Goal: Information Seeking & Learning: Learn about a topic

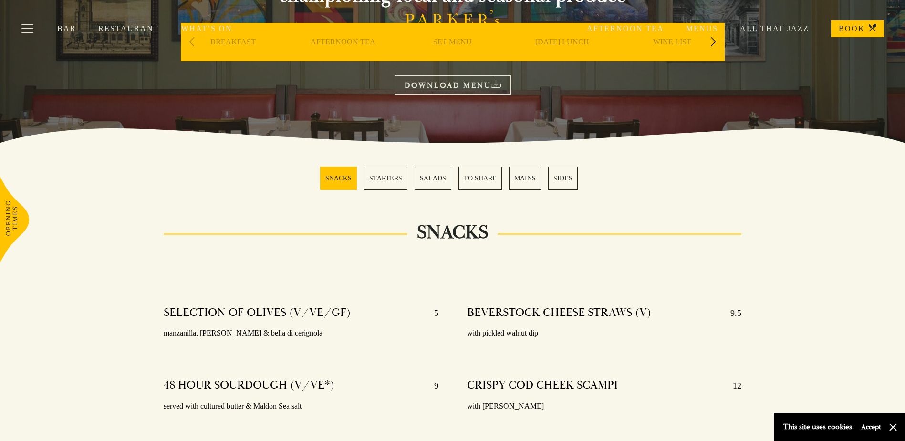
scroll to position [48, 0]
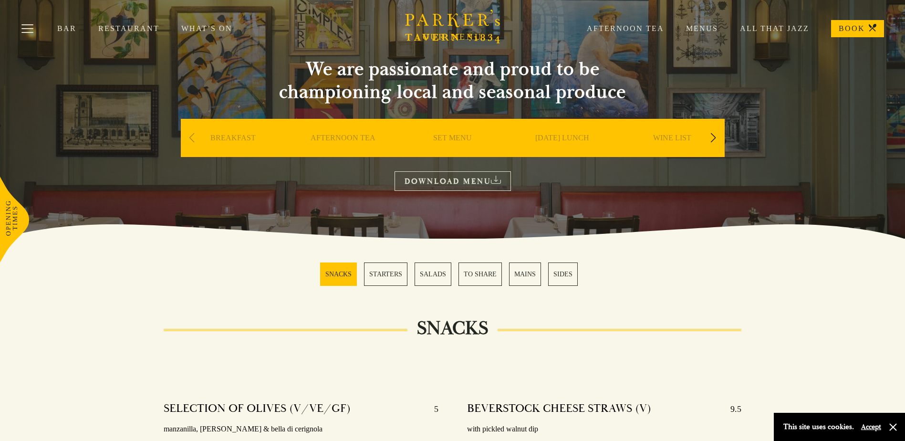
click at [461, 140] on link "SET MENU" at bounding box center [452, 152] width 39 height 38
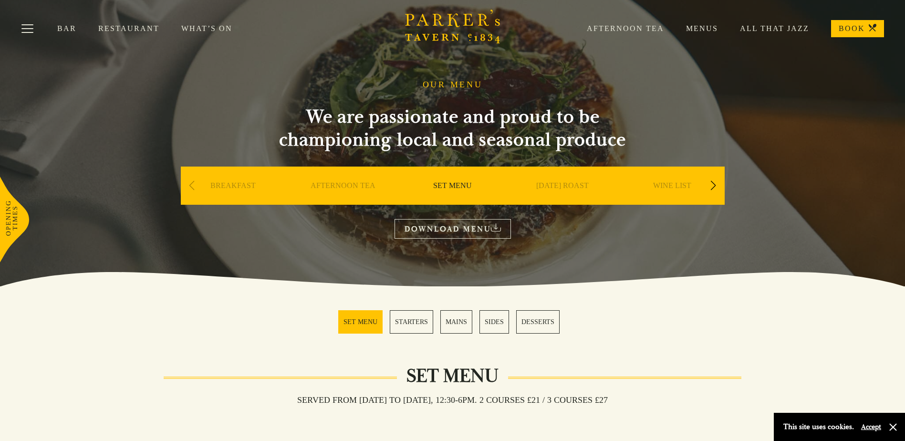
click at [441, 231] on link "DOWNLOAD MENU" at bounding box center [453, 229] width 116 height 20
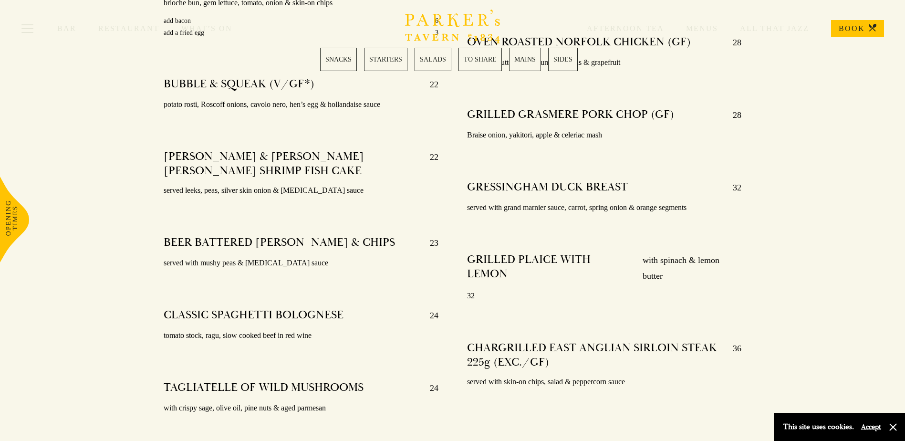
scroll to position [1861, 0]
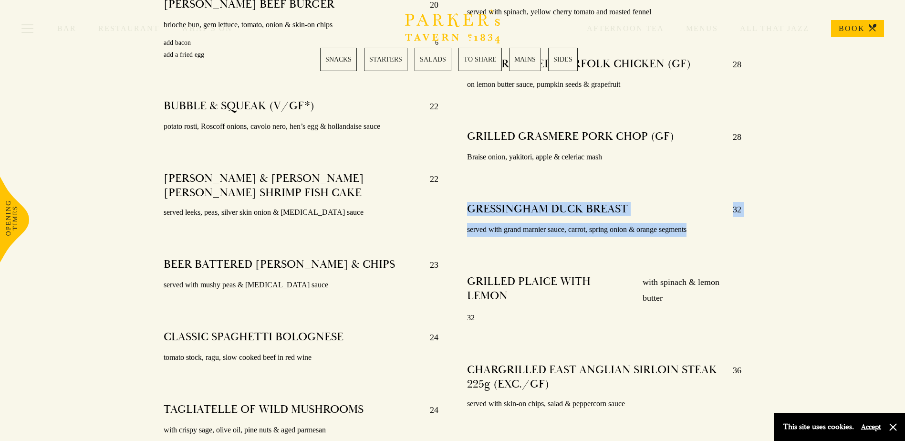
drag, startPoint x: 693, startPoint y: 219, endPoint x: 462, endPoint y: 191, distance: 233.6
click at [462, 191] on div "VEAL MILANESE 26 served with mixed salad, café du Paris, lemon & lemon ROASTED …" at bounding box center [604, 187] width 303 height 564
click at [464, 191] on div "VEAL MILANESE 26 served with mixed salad, café du Paris, lemon & lemon ROASTED …" at bounding box center [604, 187] width 303 height 564
click at [486, 202] on h4 "GRESSINGHAM DUCK BREAST" at bounding box center [547, 209] width 161 height 15
click at [477, 202] on h4 "GRESSINGHAM DUCK BREAST" at bounding box center [547, 209] width 161 height 15
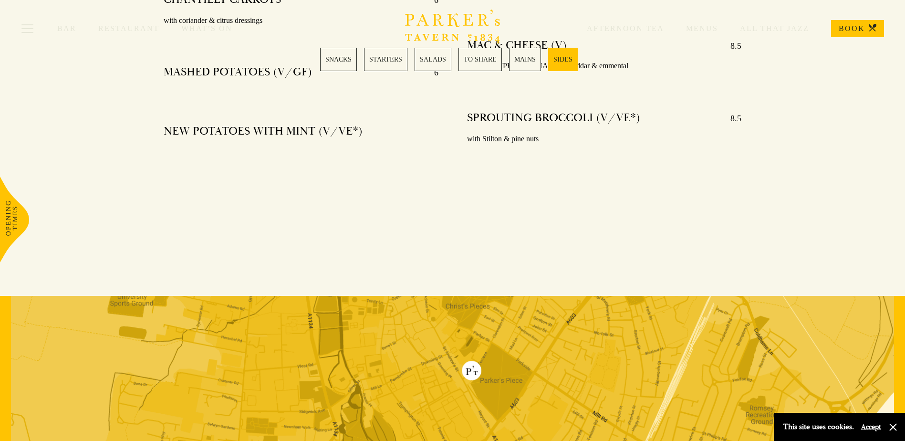
scroll to position [2673, 0]
